Goal: Task Accomplishment & Management: Use online tool/utility

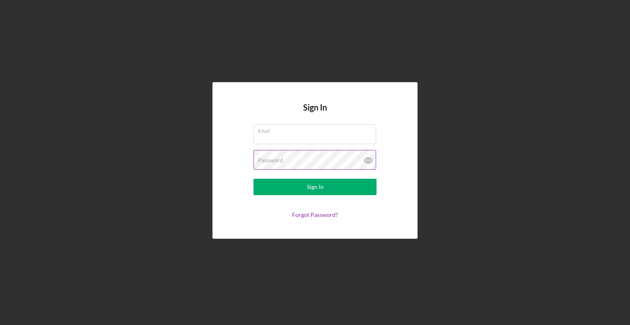
type input "[EMAIL_ADDRESS][DOMAIN_NAME]"
click at [369, 160] on icon at bounding box center [368, 160] width 21 height 21
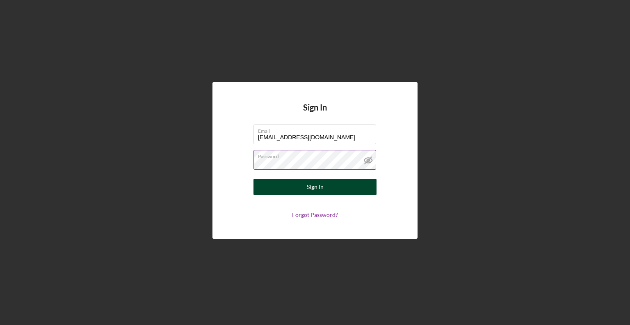
click at [325, 186] on button "Sign In" at bounding box center [315, 187] width 123 height 16
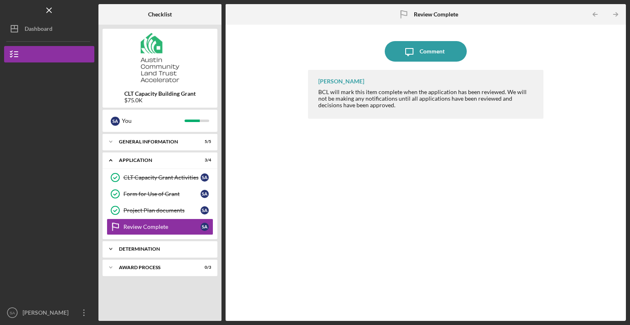
click at [129, 247] on div "Determination" at bounding box center [163, 248] width 88 height 5
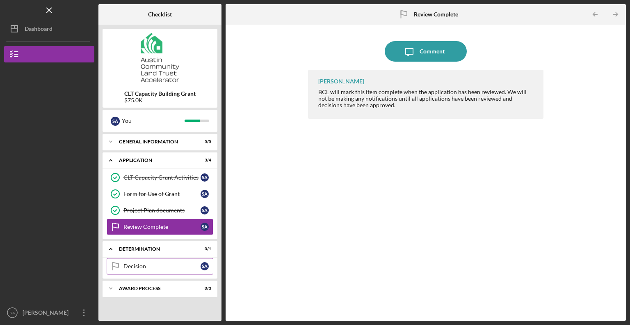
click at [172, 268] on div "Decision" at bounding box center [162, 266] width 77 height 7
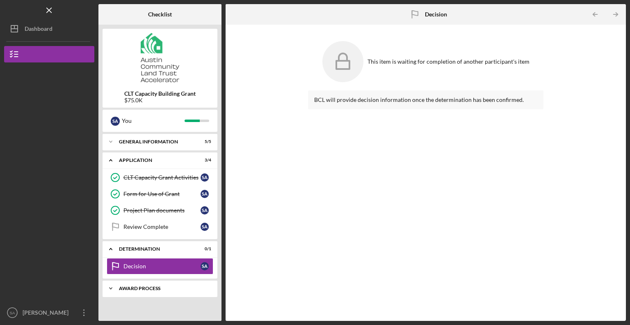
click at [147, 284] on div "Icon/Expander Award Process 0 / 3" at bounding box center [160, 288] width 115 height 16
click at [145, 303] on div "ACH Information" at bounding box center [162, 305] width 77 height 7
